Goal: Transaction & Acquisition: Book appointment/travel/reservation

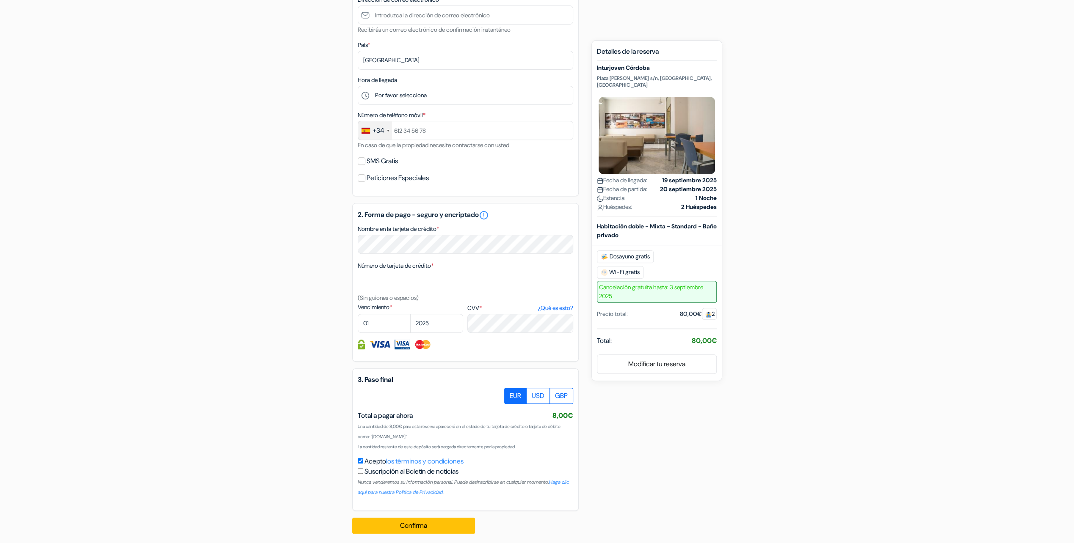
scroll to position [274, 0]
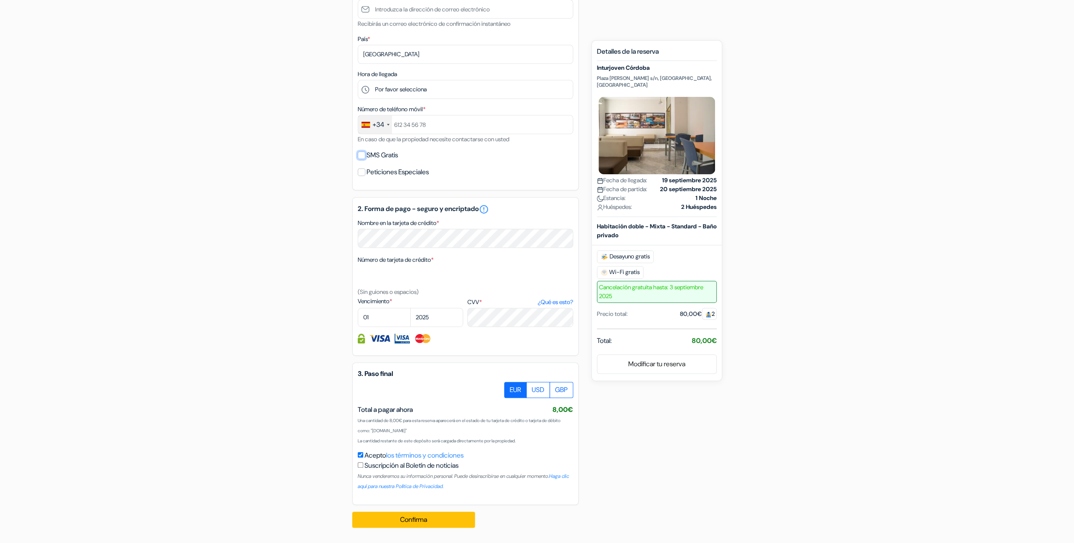
click at [359, 154] on input "SMS Gratis" at bounding box center [362, 155] width 8 height 8
checkbox input "true"
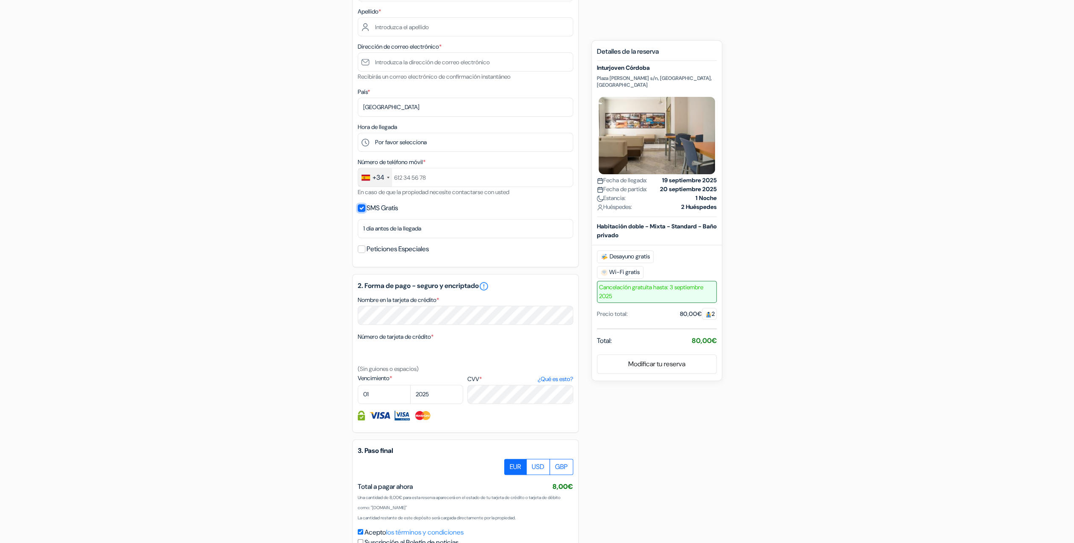
scroll to position [105, 0]
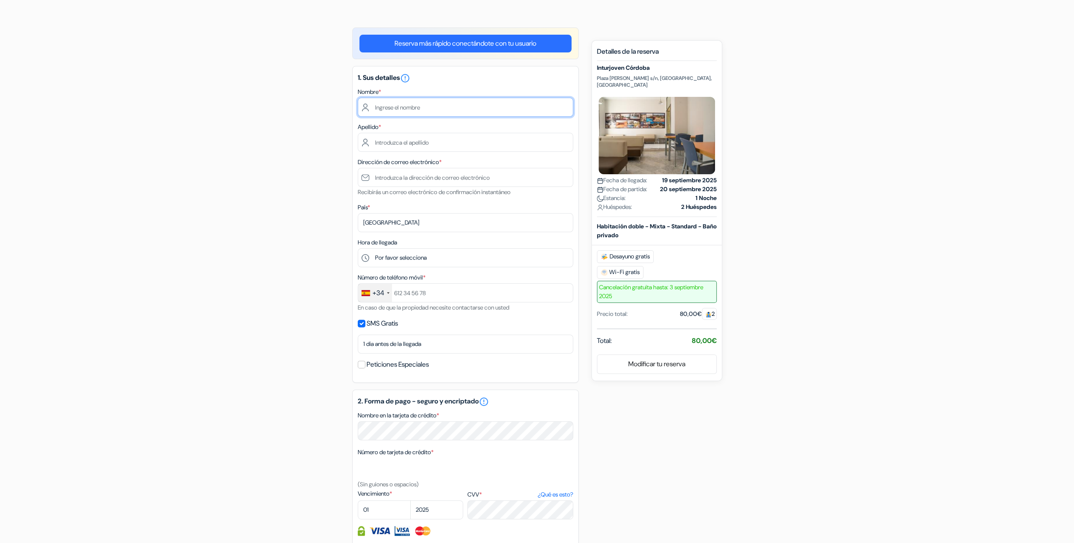
click at [388, 108] on input "text" at bounding box center [465, 107] width 215 height 19
type input "MIGUEL"
type input "VERA RUIZ"
type input "[EMAIL_ADDRESS][DOMAIN_NAME]"
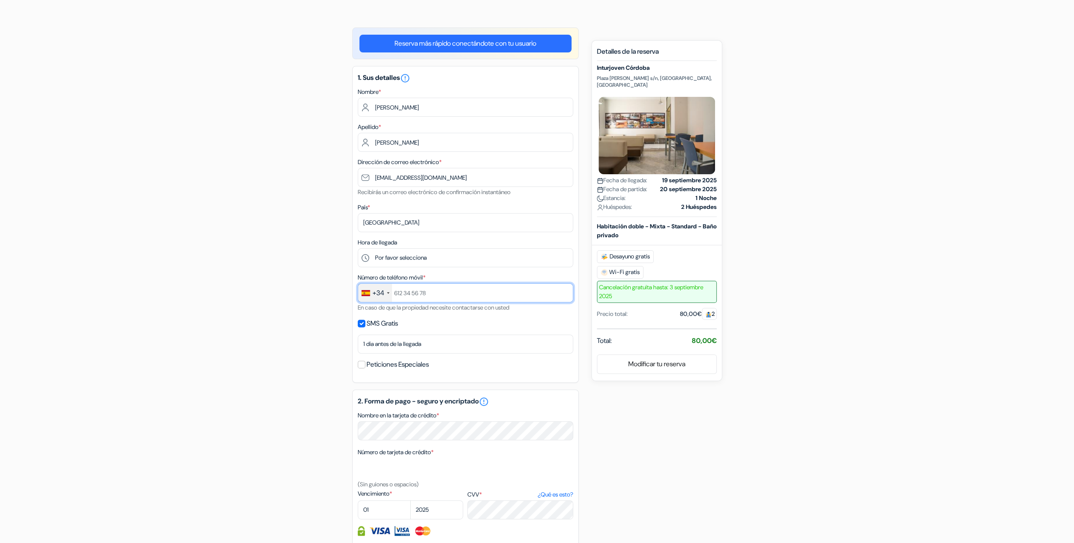
type input "619869234"
click at [394, 258] on select "Por favor selecciona 1:00 2:00 3:00 4:00 5:00 6:00 7:00 8:00 9:00 10:00 11:00 1…" at bounding box center [465, 257] width 215 height 19
select select "22"
click at [358, 249] on select "Por favor selecciona 1:00 2:00 3:00 4:00 5:00 6:00 7:00 8:00 9:00 10:00 11:00 1…" at bounding box center [465, 257] width 215 height 19
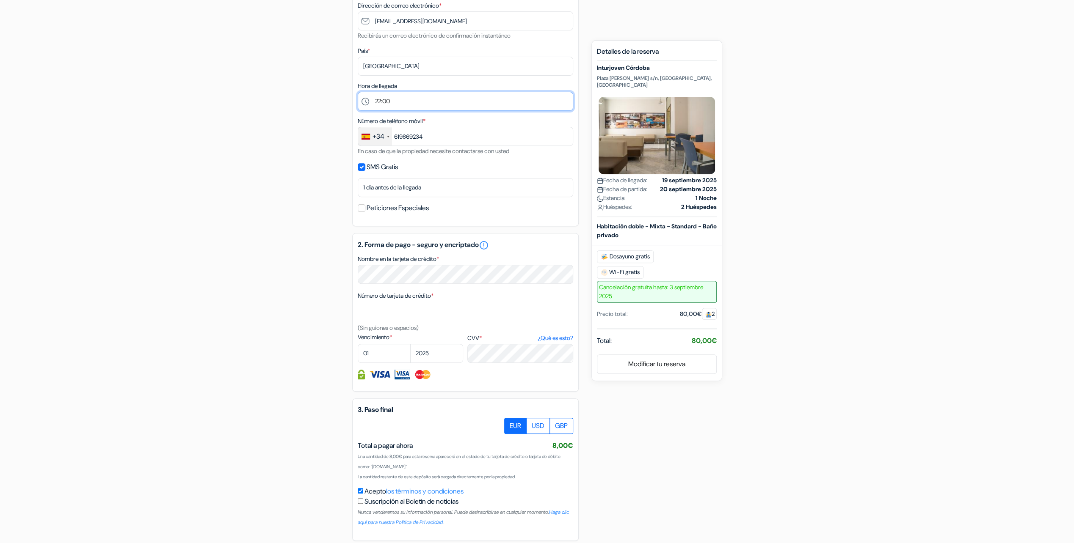
scroll to position [274, 0]
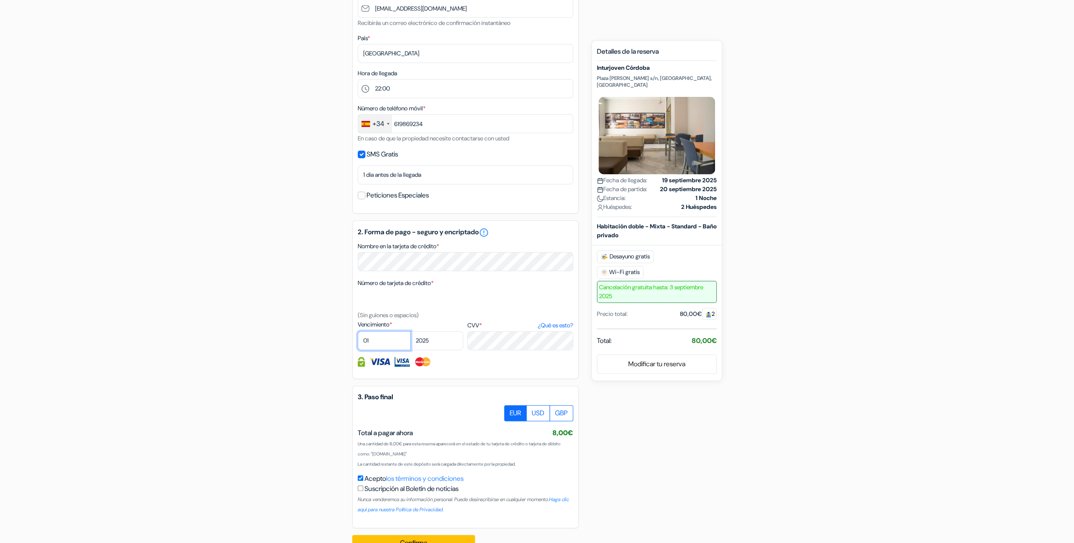
select select "12"
select select "2026"
click at [631, 450] on div "add_box Inturjoven Córdoba Plaza Judá Leví s/n, Córdoba, España Detalles del Al…" at bounding box center [537, 208] width 559 height 700
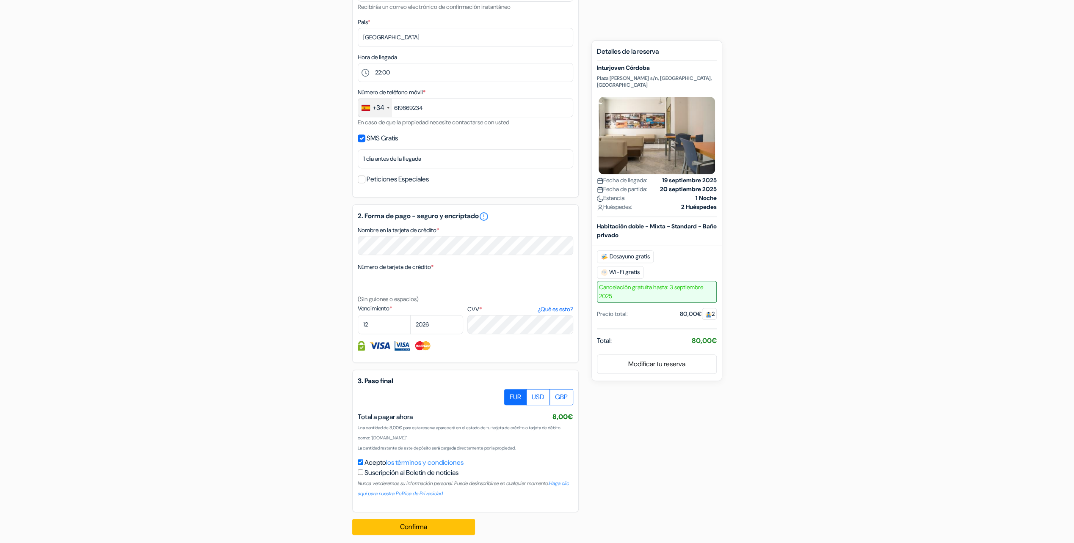
scroll to position [299, 0]
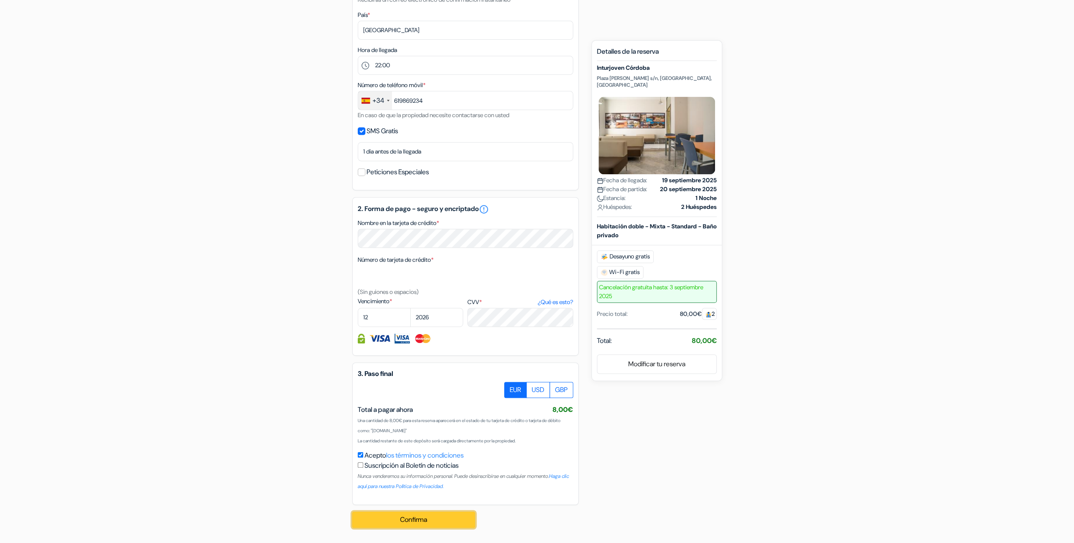
click at [415, 521] on button "Confirma" at bounding box center [413, 520] width 123 height 16
click at [416, 521] on div "Confirma Procesando su pedido... Loading..." at bounding box center [418, 520] width 132 height 30
click at [417, 518] on div "Confirma Procesando su pedido... Loading..." at bounding box center [418, 520] width 132 height 30
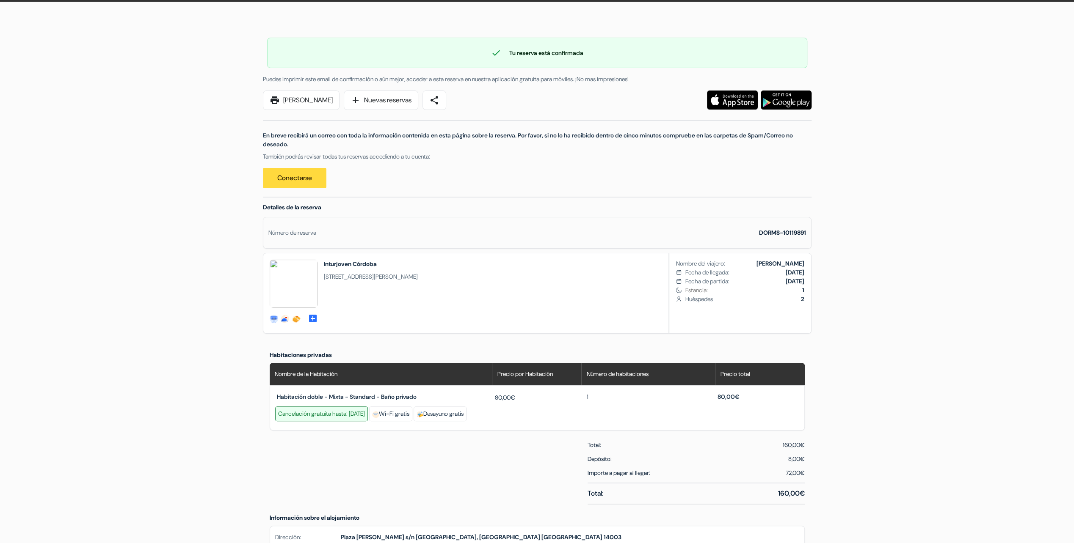
scroll to position [85, 0]
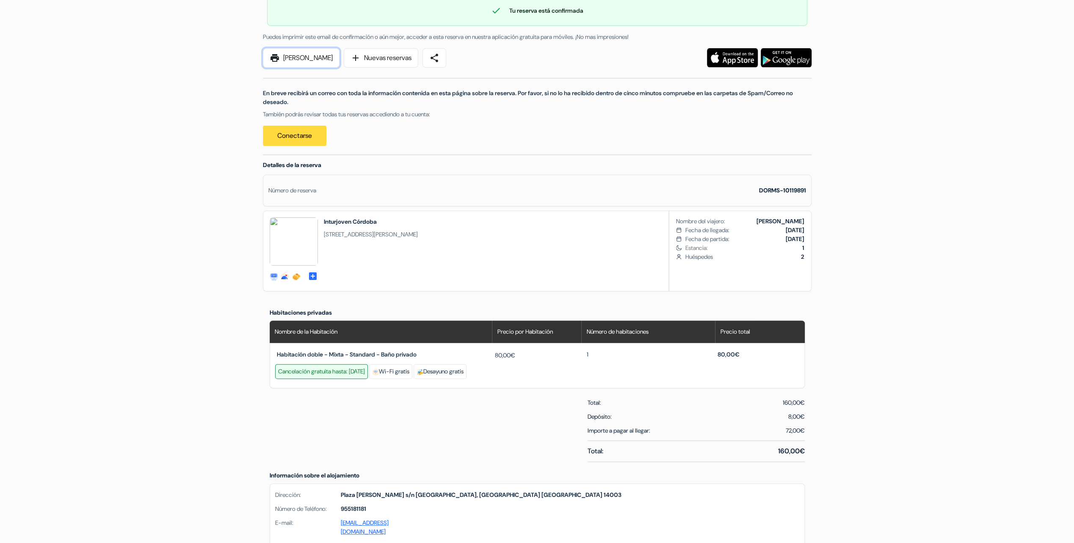
drag, startPoint x: 314, startPoint y: 58, endPoint x: 59, endPoint y: 497, distance: 507.6
click at [314, 58] on link "print [PERSON_NAME]" at bounding box center [301, 57] width 77 height 19
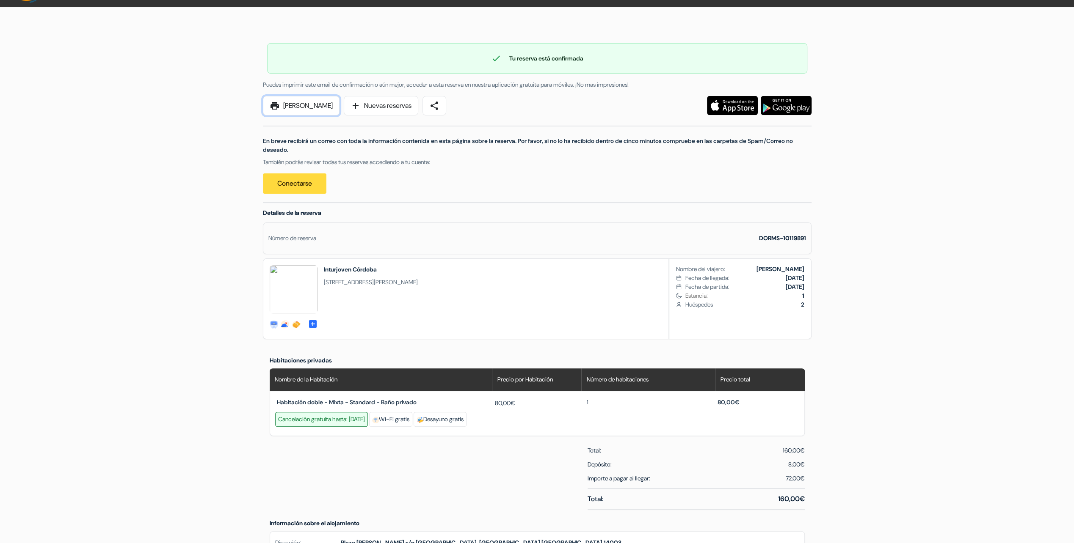
scroll to position [0, 0]
